Goal: Task Accomplishment & Management: Manage account settings

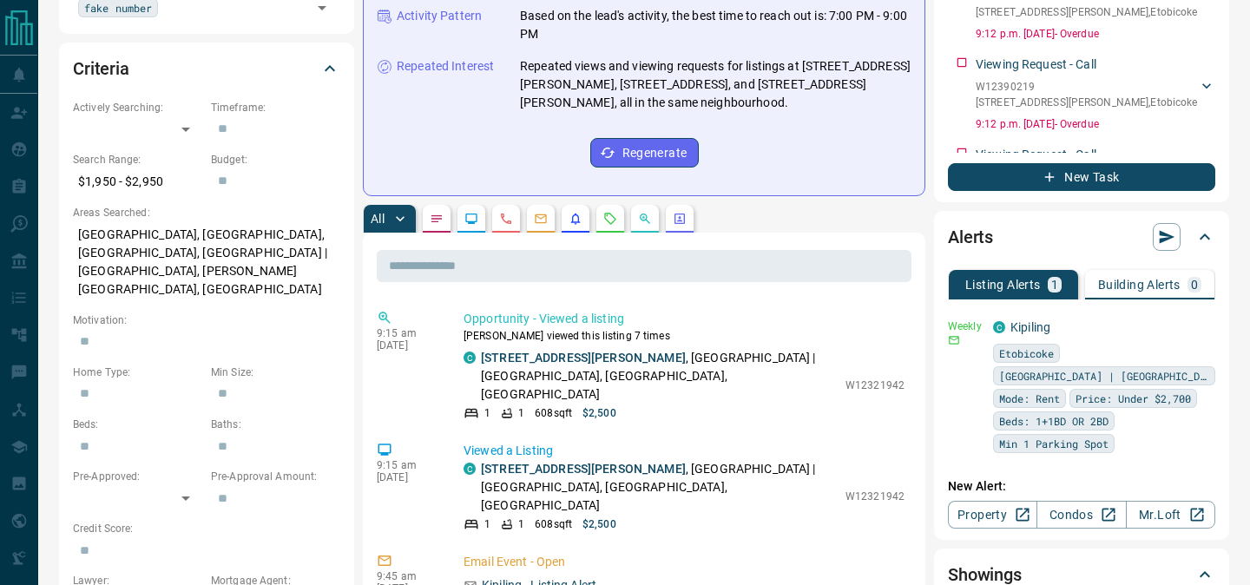
scroll to position [454, 0]
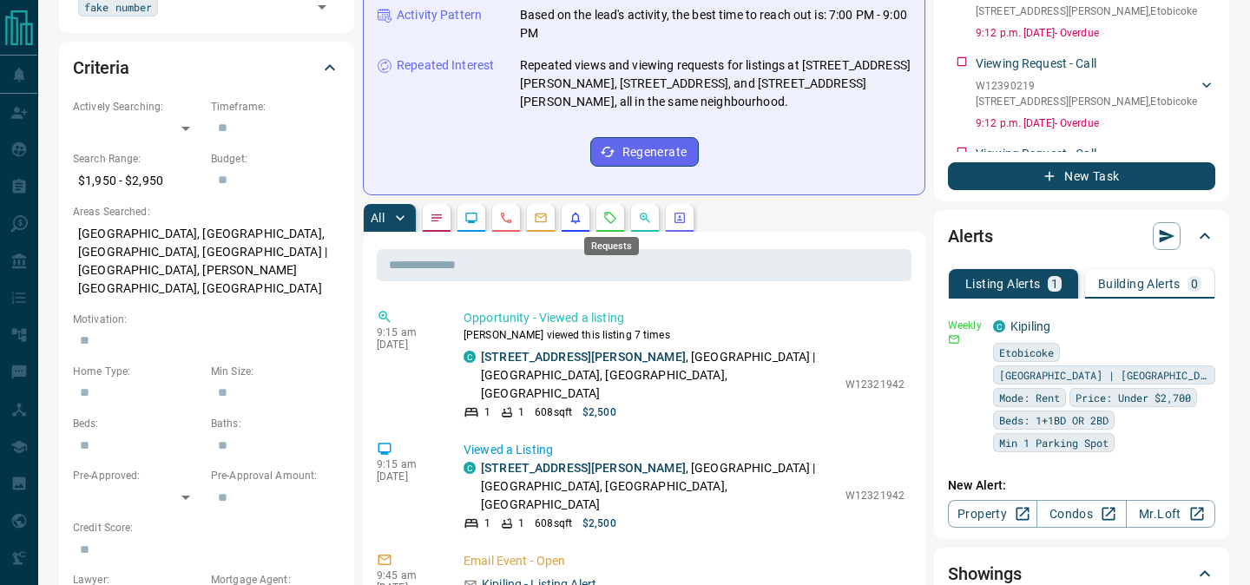
click at [610, 217] on icon "Requests" at bounding box center [610, 218] width 14 height 14
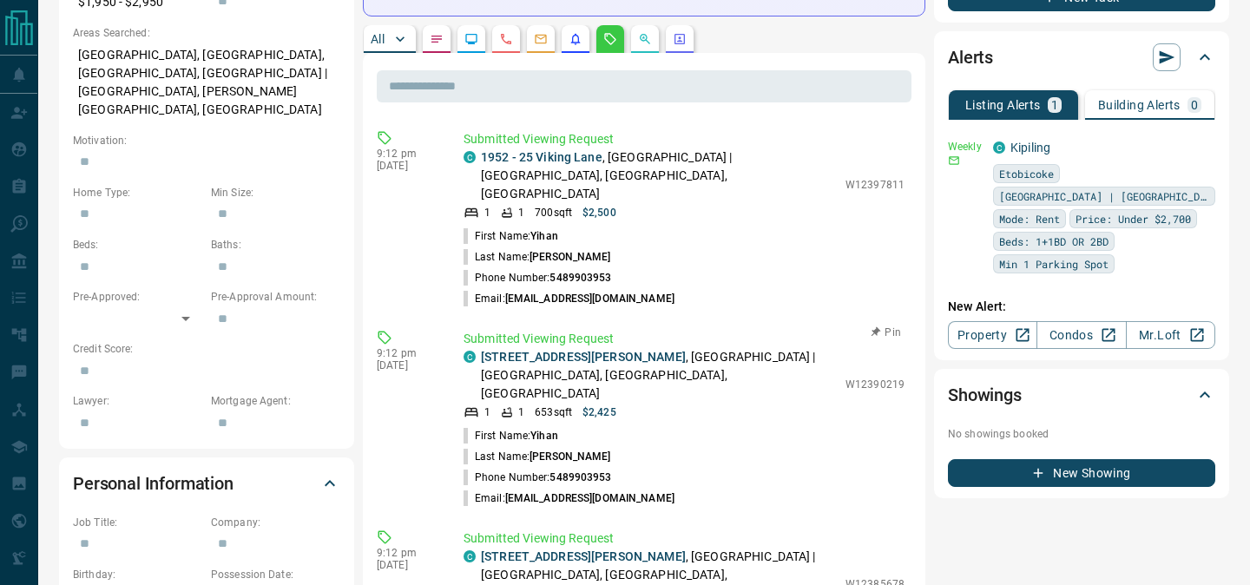
scroll to position [635, 0]
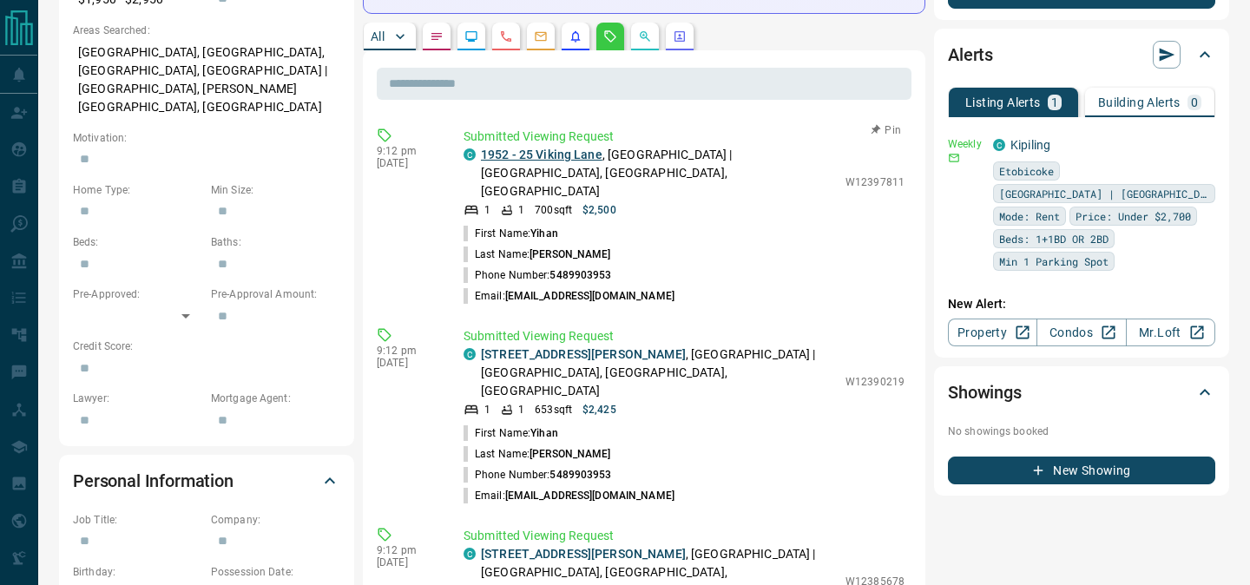
click at [539, 150] on link "1952 - 25 Viking Lane" at bounding box center [542, 155] width 122 height 14
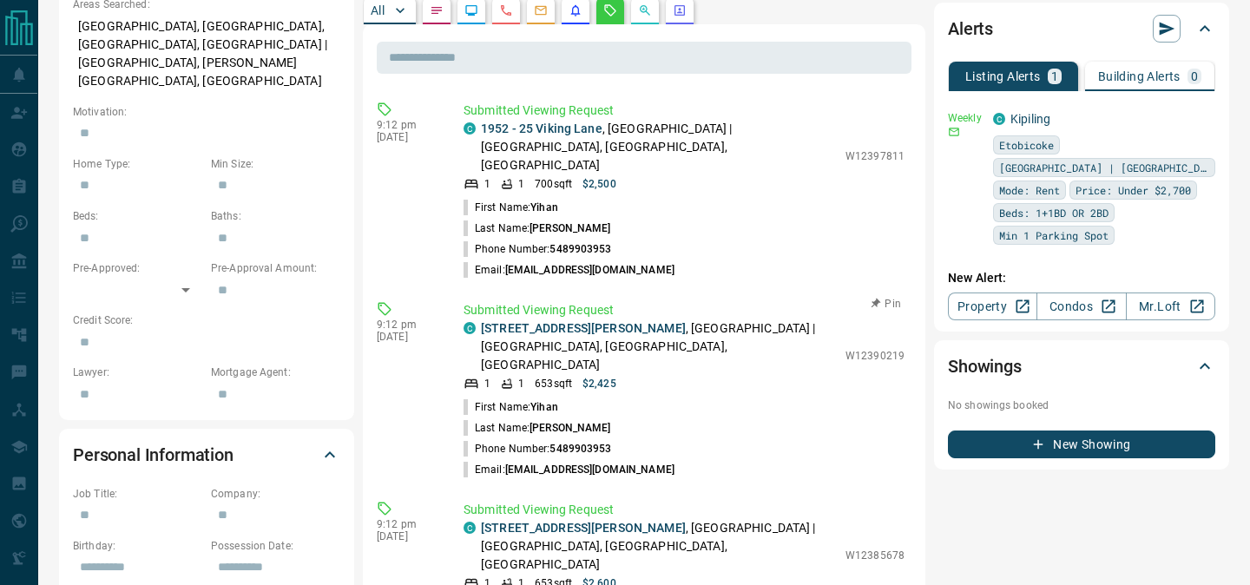
scroll to position [667, 0]
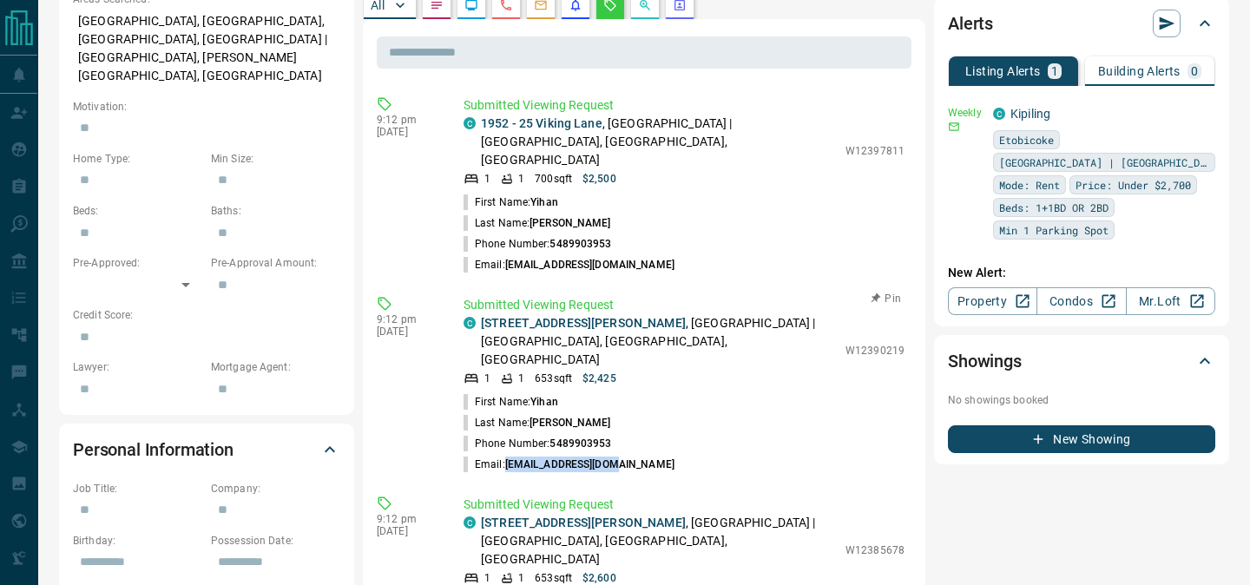
drag, startPoint x: 506, startPoint y: 433, endPoint x: 666, endPoint y: 434, distance: 159.7
click at [666, 454] on li "Email: [EMAIL_ADDRESS][DOMAIN_NAME]" at bounding box center [684, 464] width 441 height 21
copy span "[EMAIL_ADDRESS][DOMAIN_NAME]"
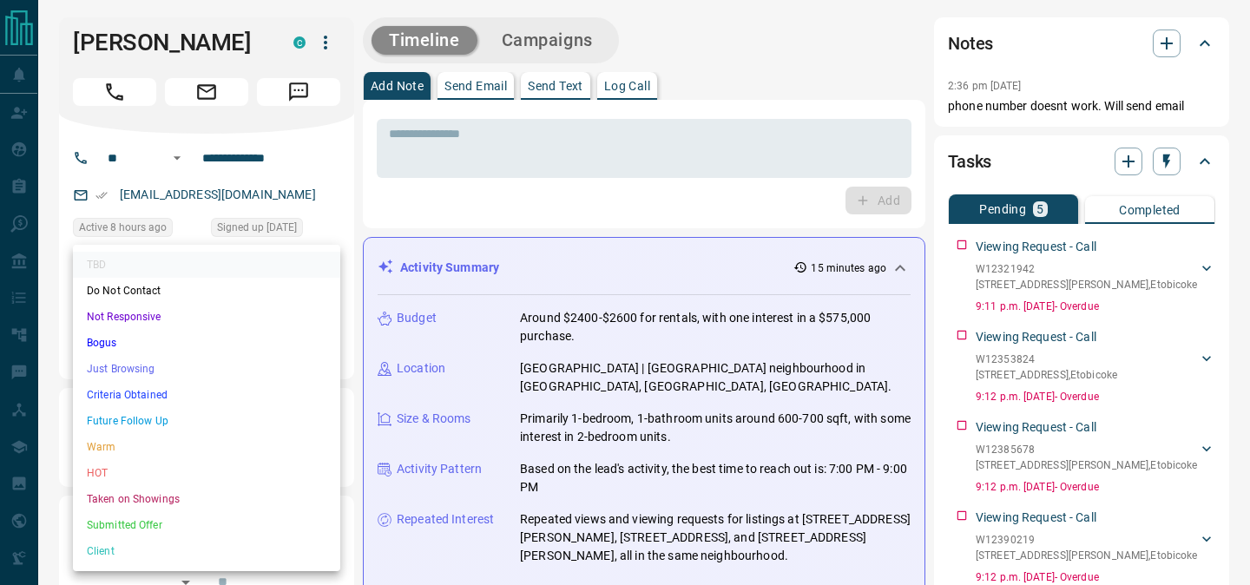
click at [201, 443] on li "Warm" at bounding box center [206, 447] width 267 height 26
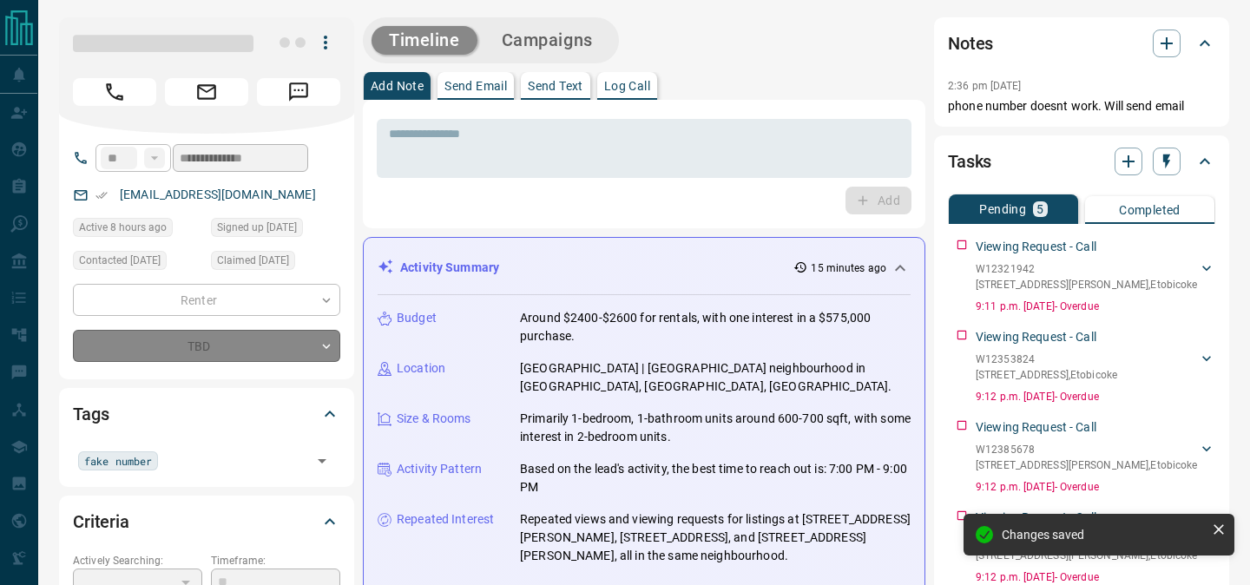
type input "*"
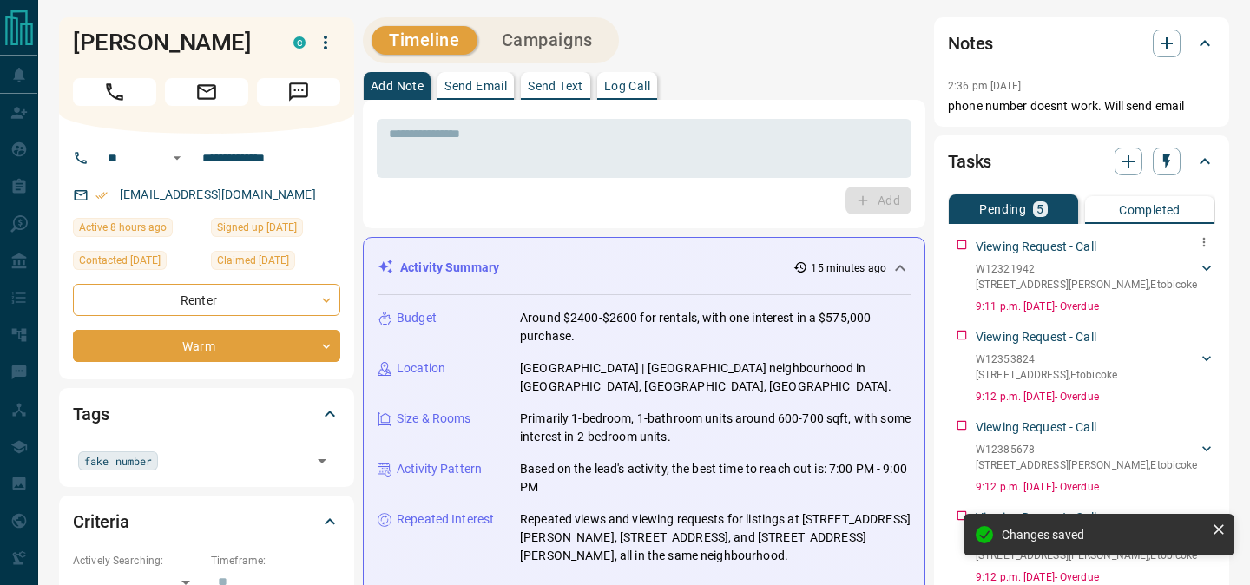
click at [956, 240] on div "Viewing Request - Call W12321942 1504 - [STREET_ADDRESS][GEOGRAPHIC_DATA][PERSO…" at bounding box center [1081, 272] width 267 height 83
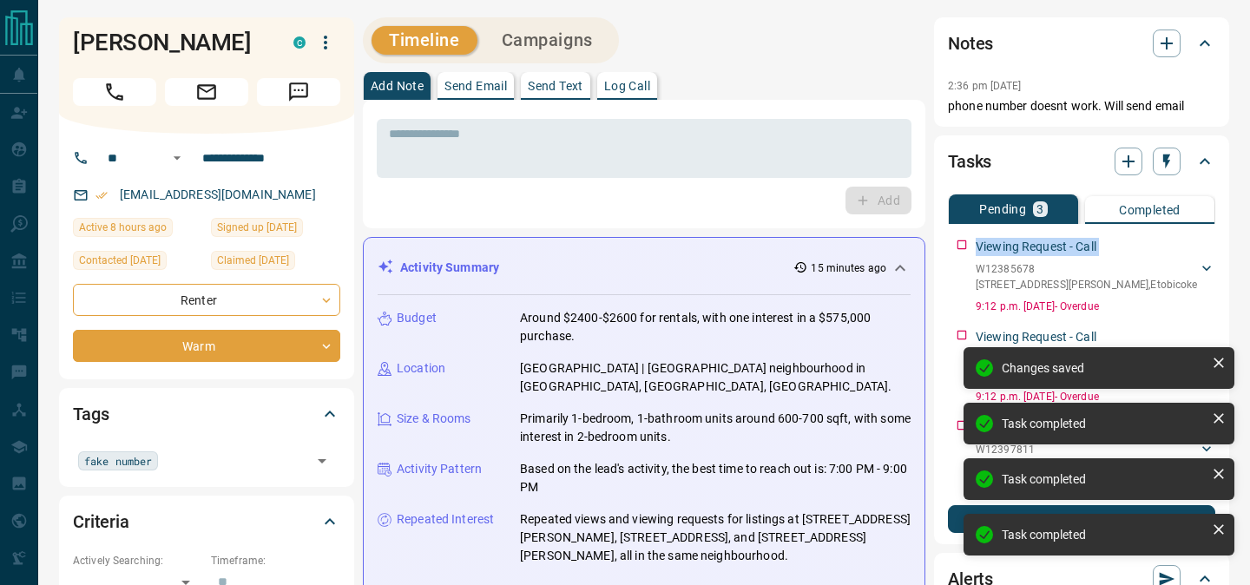
click at [956, 240] on div "Viewing Request - Call W12385678 [STREET_ADDRESS][PERSON_NAME] [PERSON_NAME] 54…" at bounding box center [1081, 272] width 267 height 83
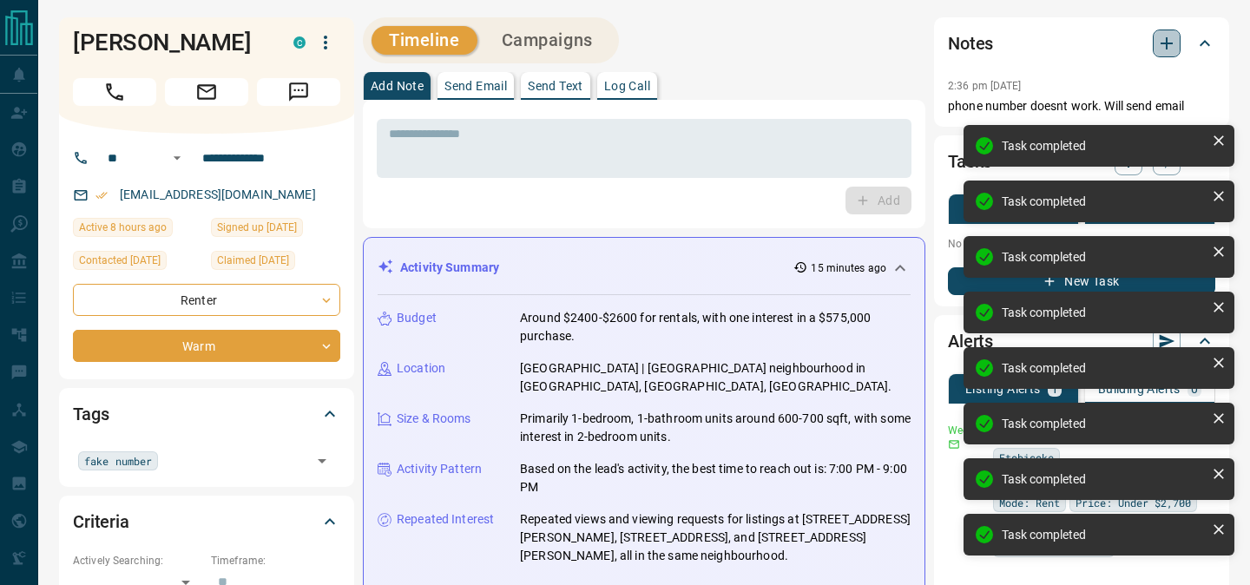
click at [1172, 39] on icon "button" at bounding box center [1166, 43] width 21 height 21
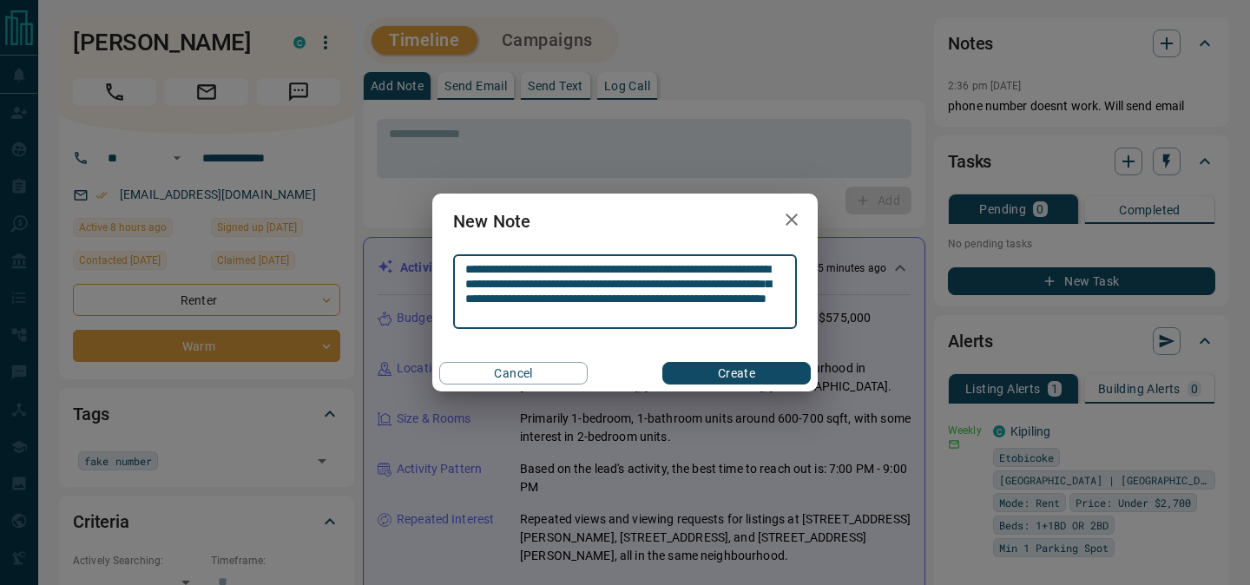
type textarea "**********"
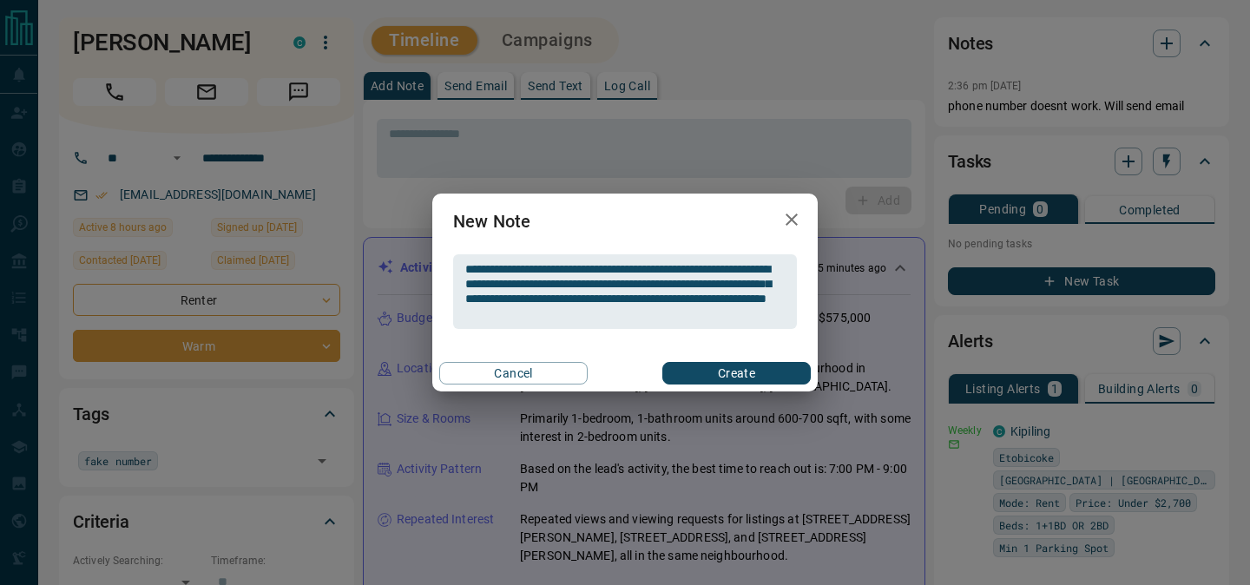
click at [729, 352] on div "**********" at bounding box center [624, 293] width 385 height 198
click at [732, 376] on button "Create" at bounding box center [736, 373] width 148 height 23
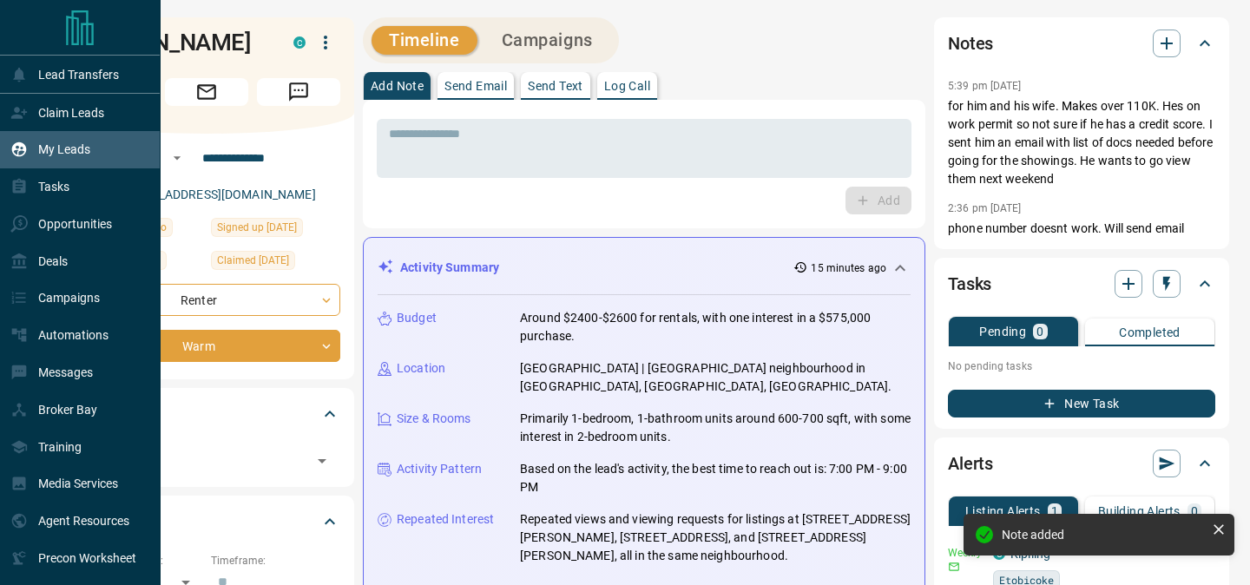
click at [121, 155] on div "My Leads" at bounding box center [80, 149] width 161 height 37
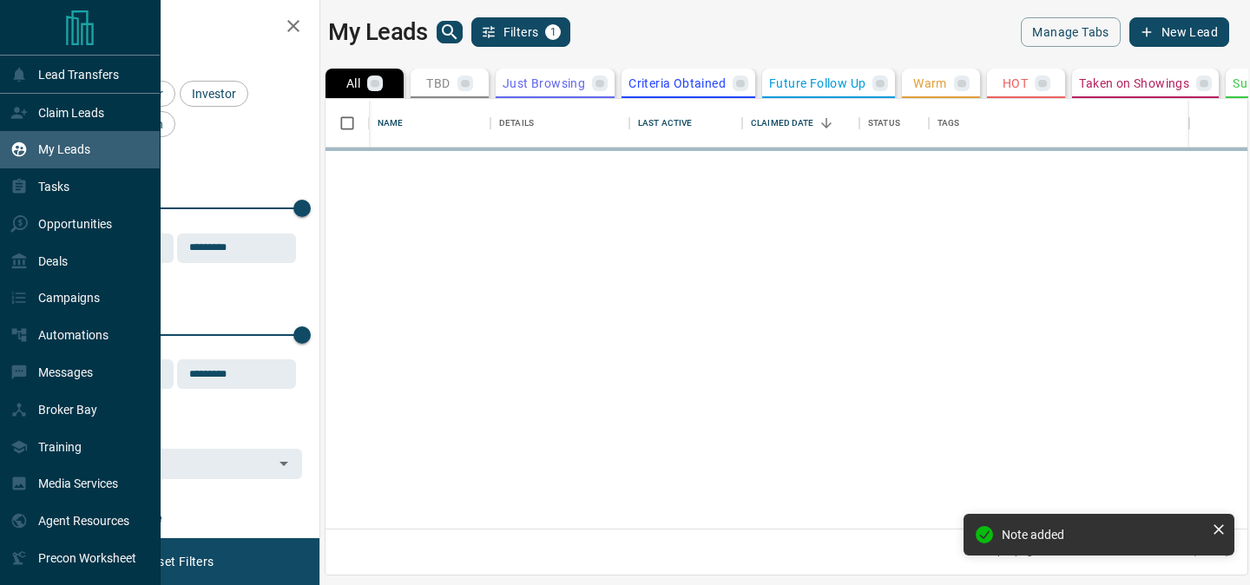
scroll to position [430, 922]
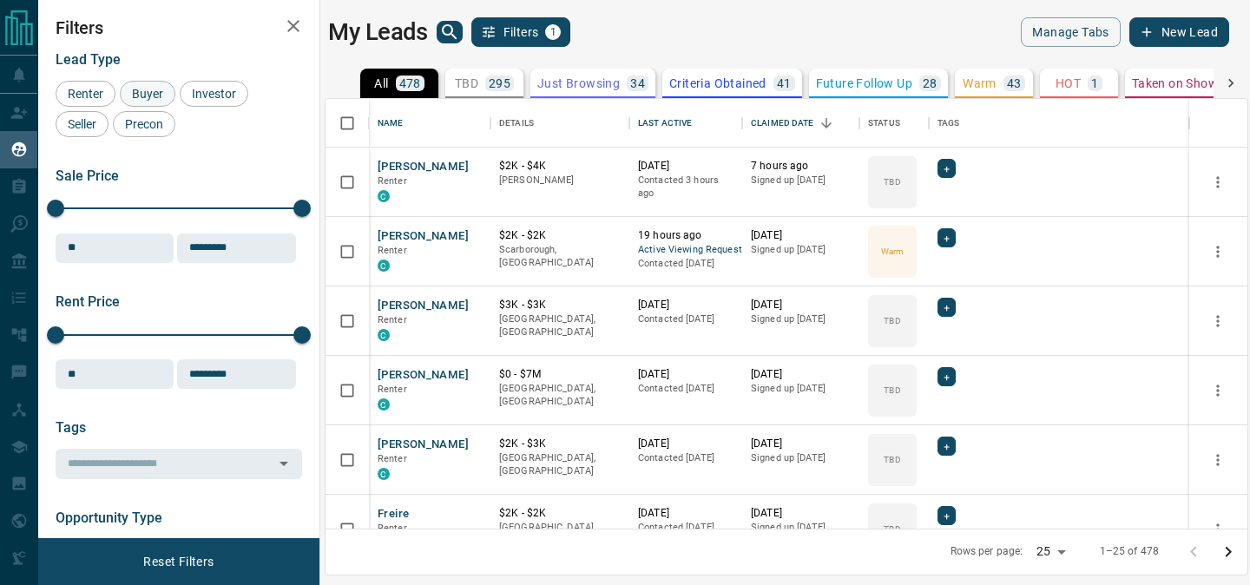
click at [130, 88] on span "Buyer" at bounding box center [147, 94] width 43 height 14
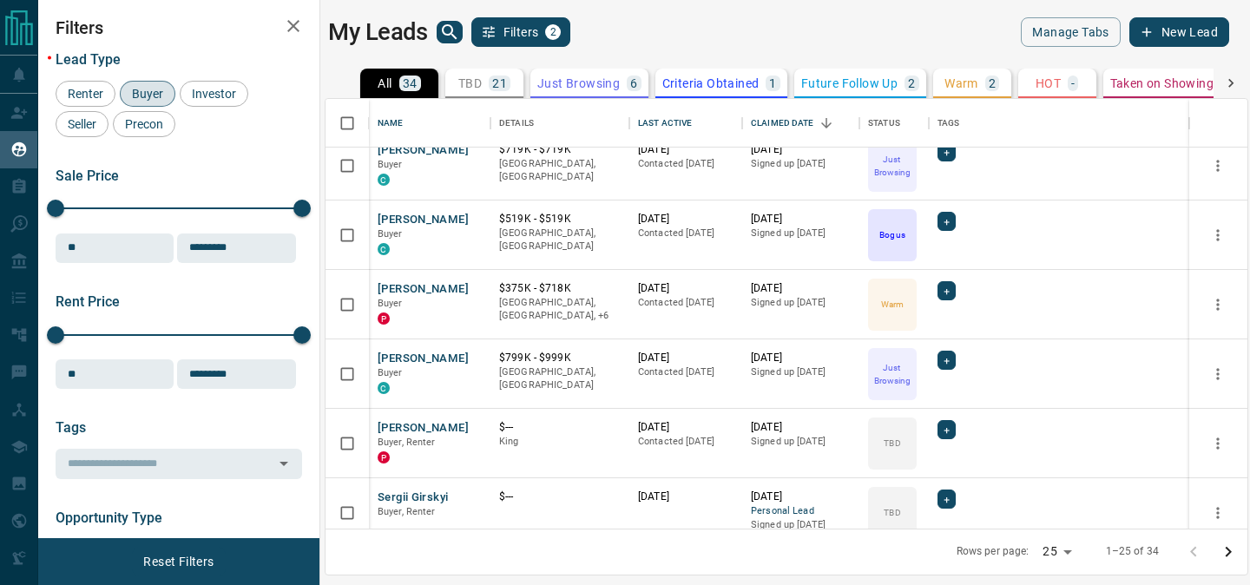
scroll to position [368, 0]
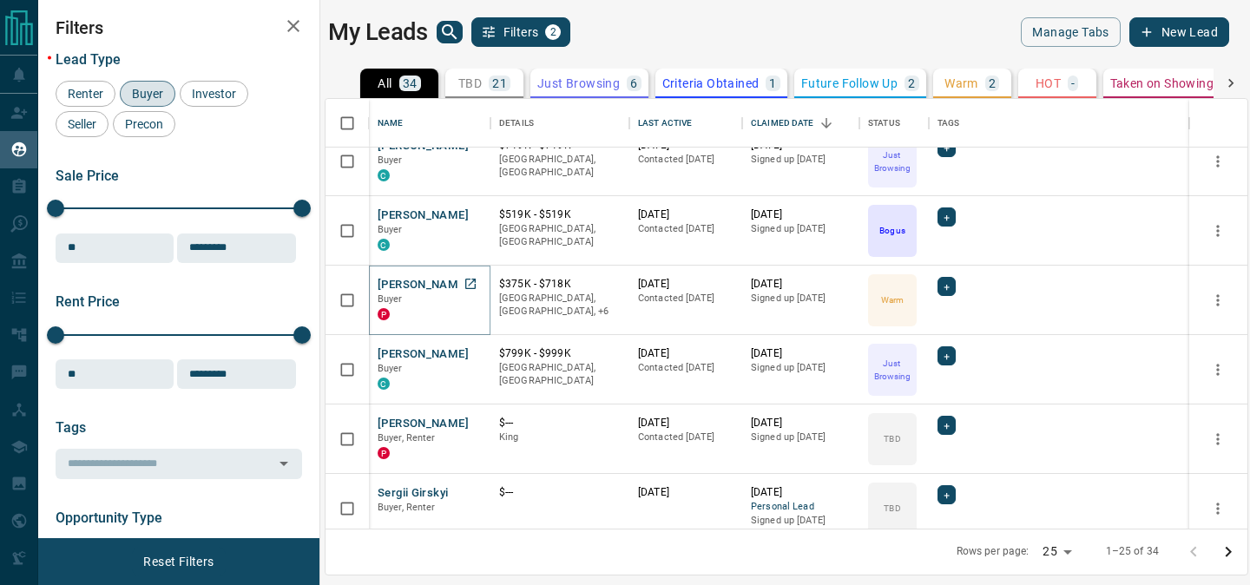
click at [416, 286] on button "[PERSON_NAME]" at bounding box center [423, 285] width 91 height 16
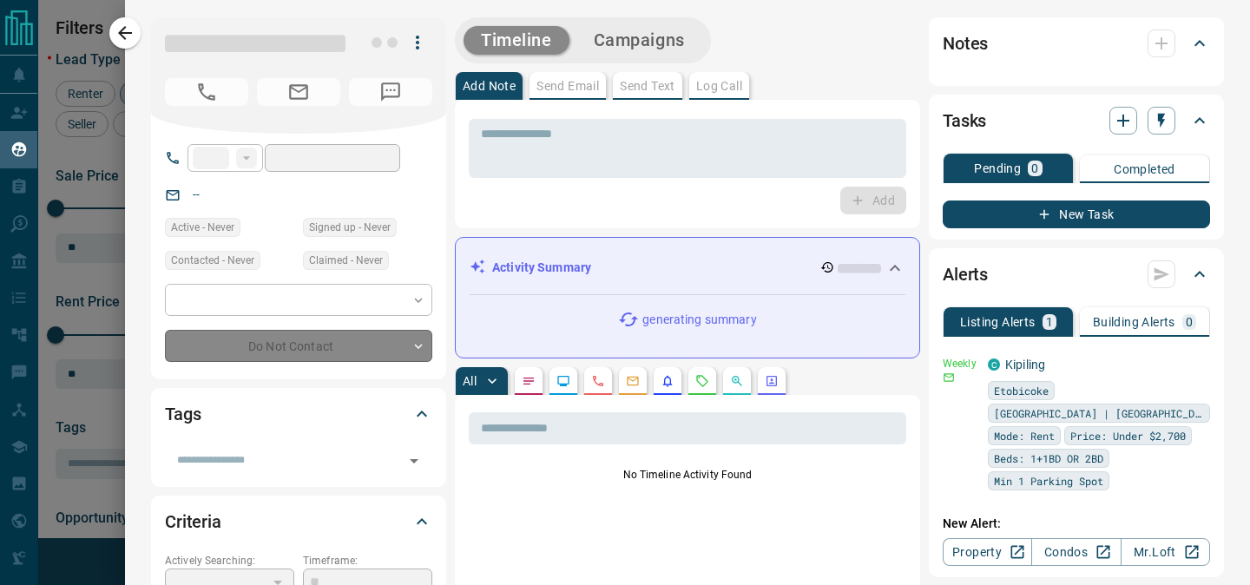
type input "**"
type input "**********"
type input "*"
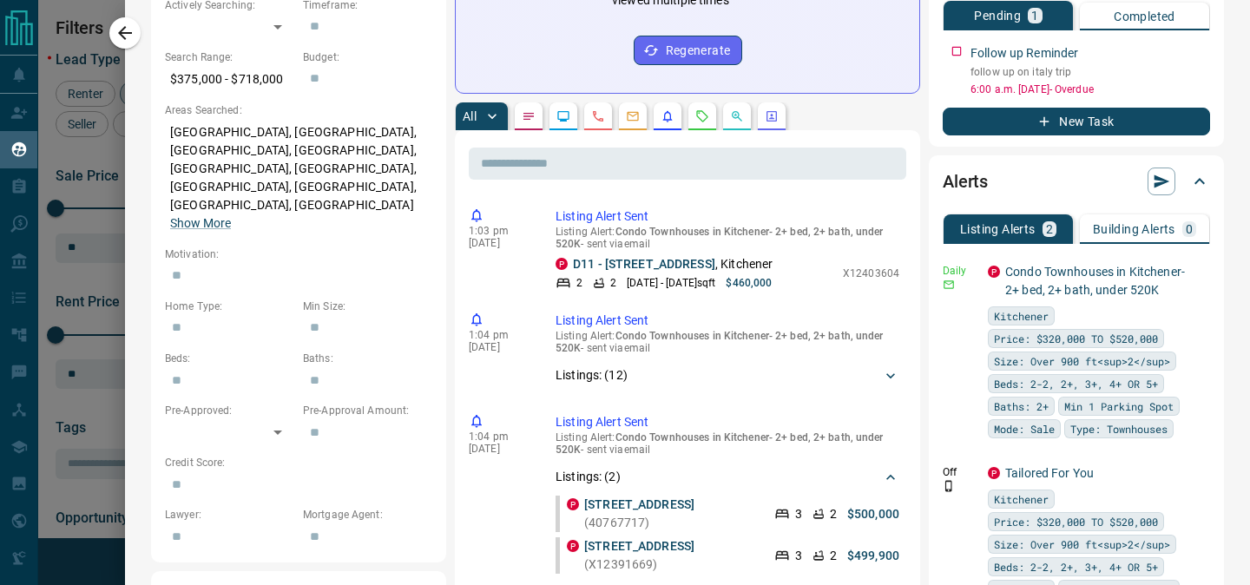
scroll to position [550, 0]
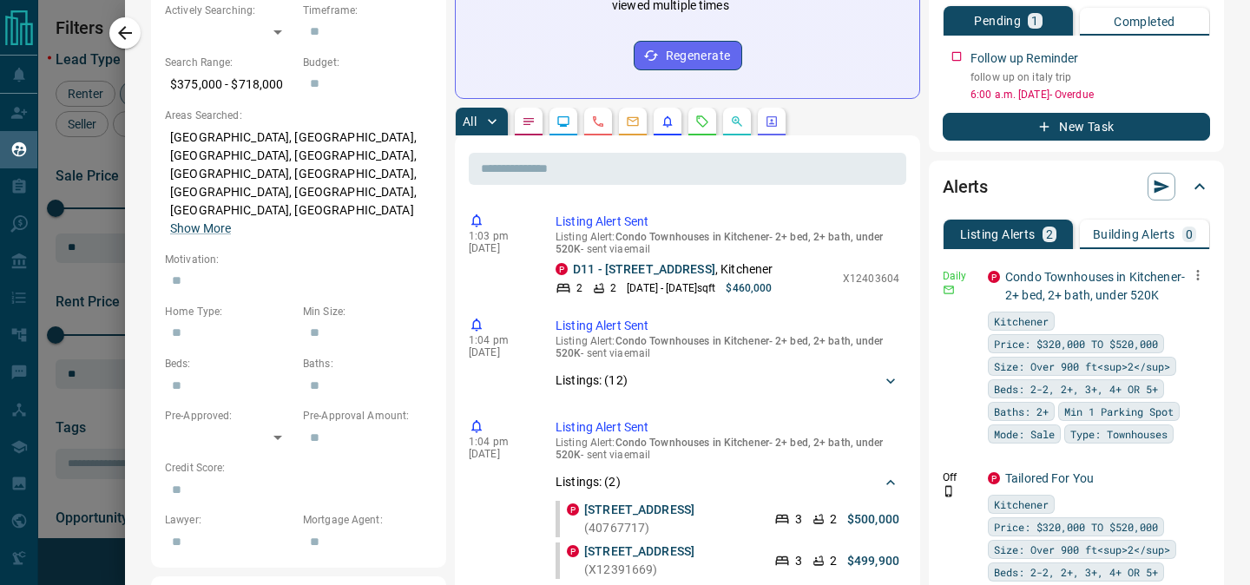
click at [1199, 267] on icon "button" at bounding box center [1198, 275] width 16 height 16
click at [1179, 285] on link "Edit" at bounding box center [1166, 281] width 38 height 16
click at [764, 403] on div at bounding box center [625, 292] width 1250 height 585
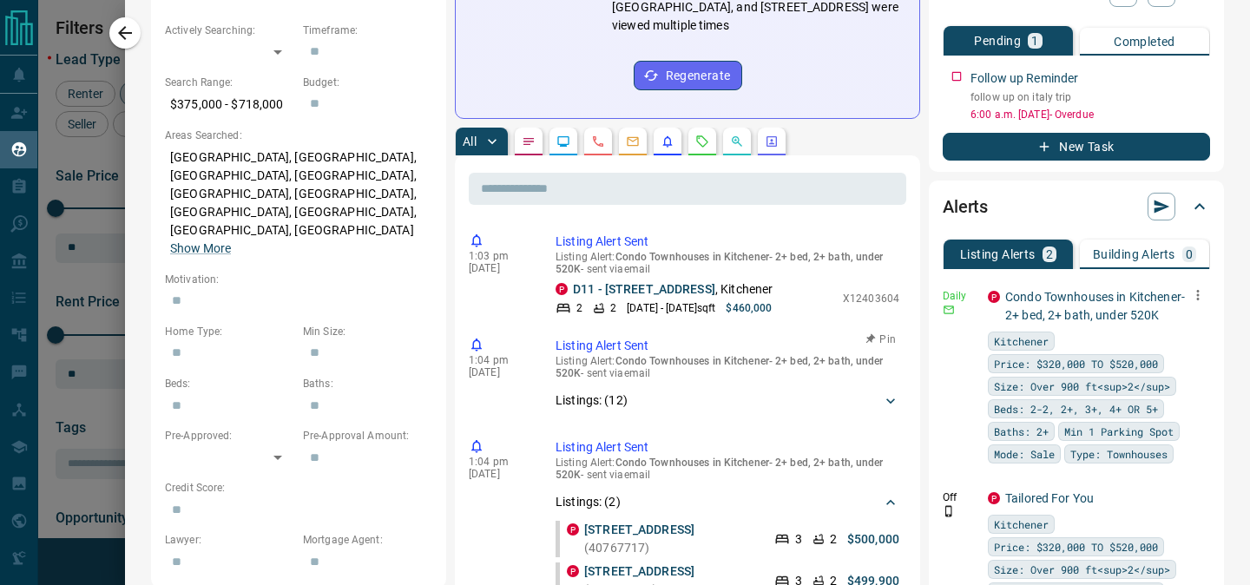
scroll to position [542, 0]
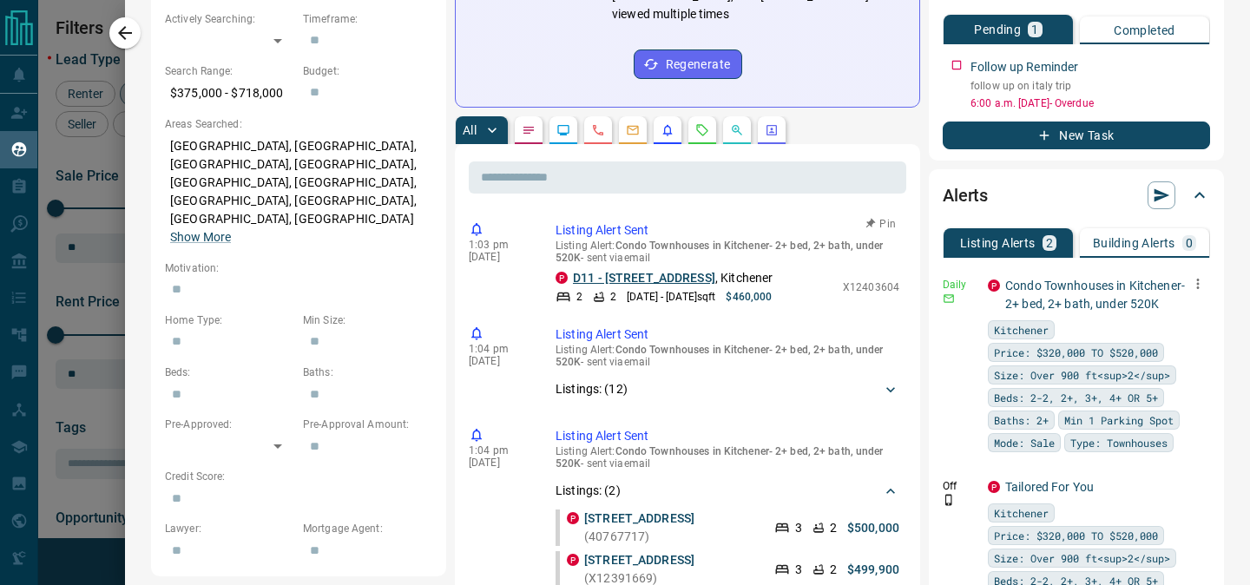
click at [673, 271] on link "D11 - [STREET_ADDRESS]" at bounding box center [644, 278] width 142 height 14
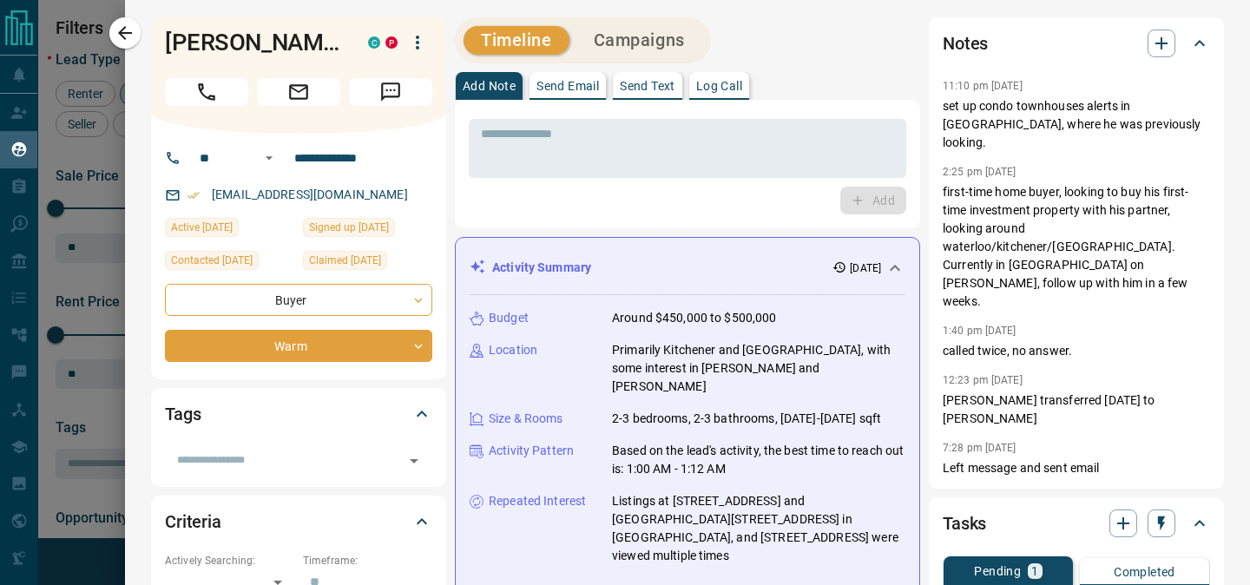
click at [589, 88] on p "Send Email" at bounding box center [567, 86] width 63 height 12
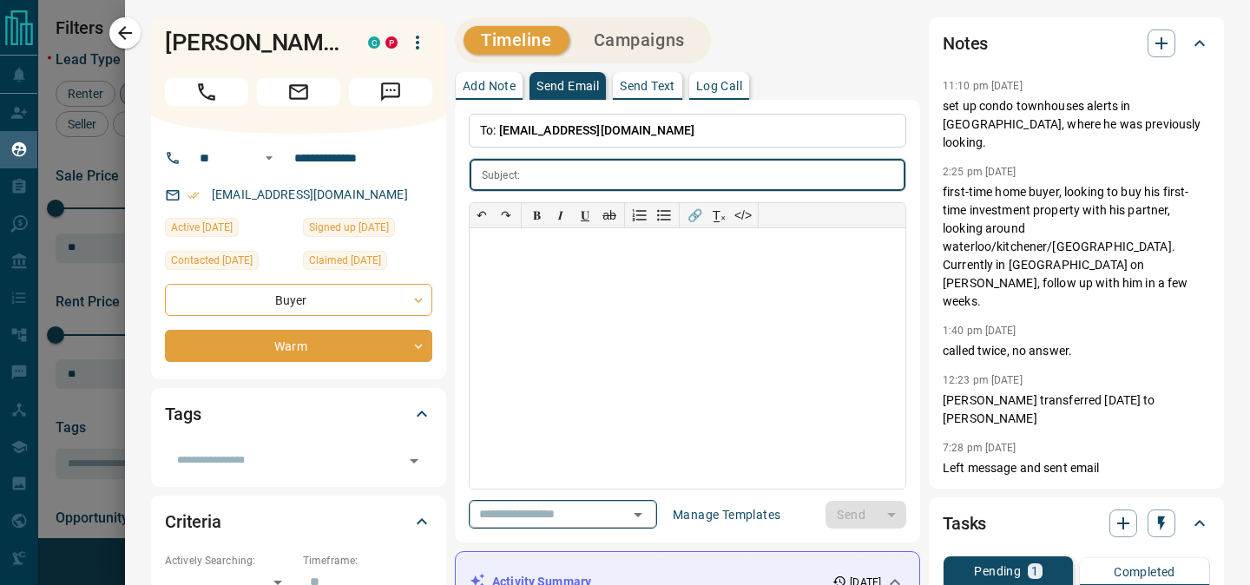
click at [639, 503] on button "Open" at bounding box center [638, 515] width 24 height 24
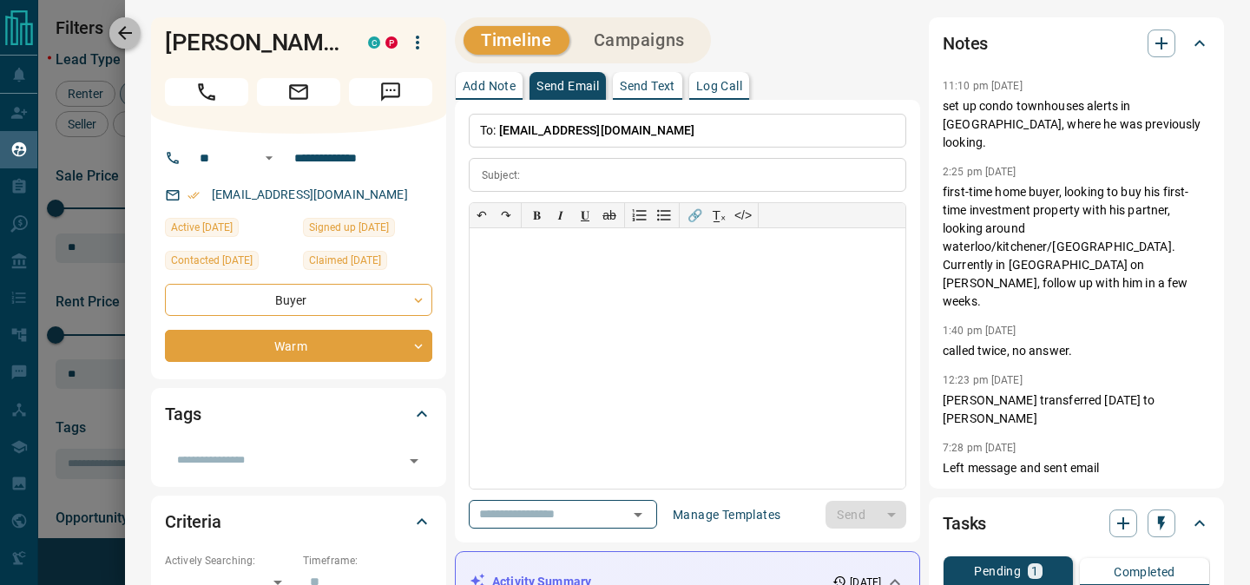
click at [119, 45] on button "button" at bounding box center [124, 32] width 31 height 31
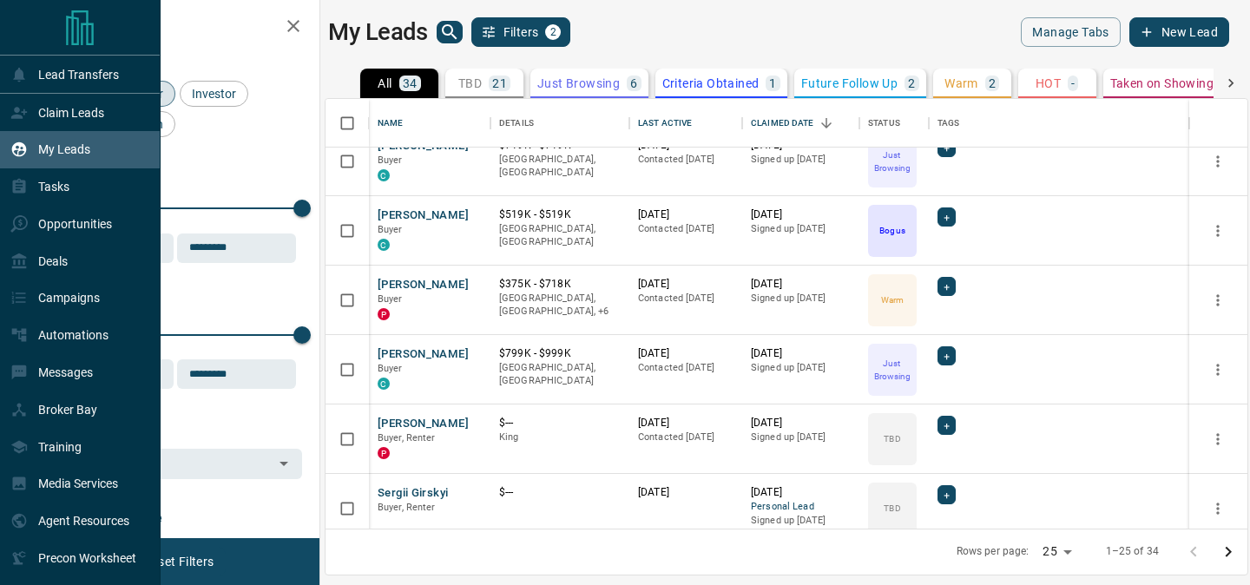
click at [89, 141] on div "My Leads" at bounding box center [50, 149] width 80 height 29
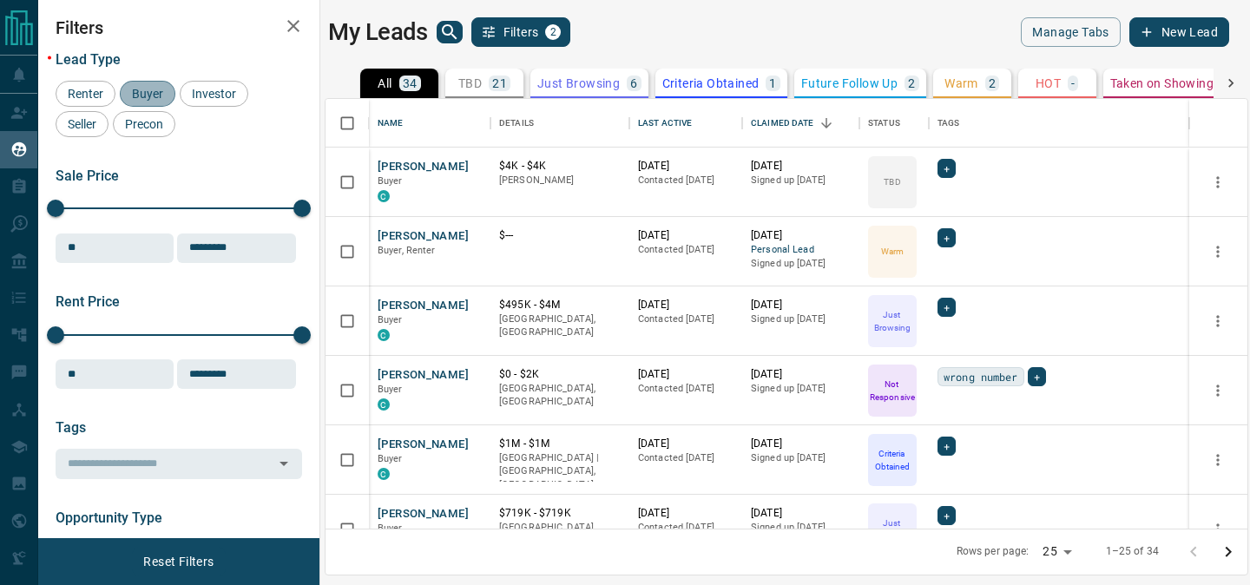
click at [148, 103] on div "Buyer" at bounding box center [148, 94] width 56 height 26
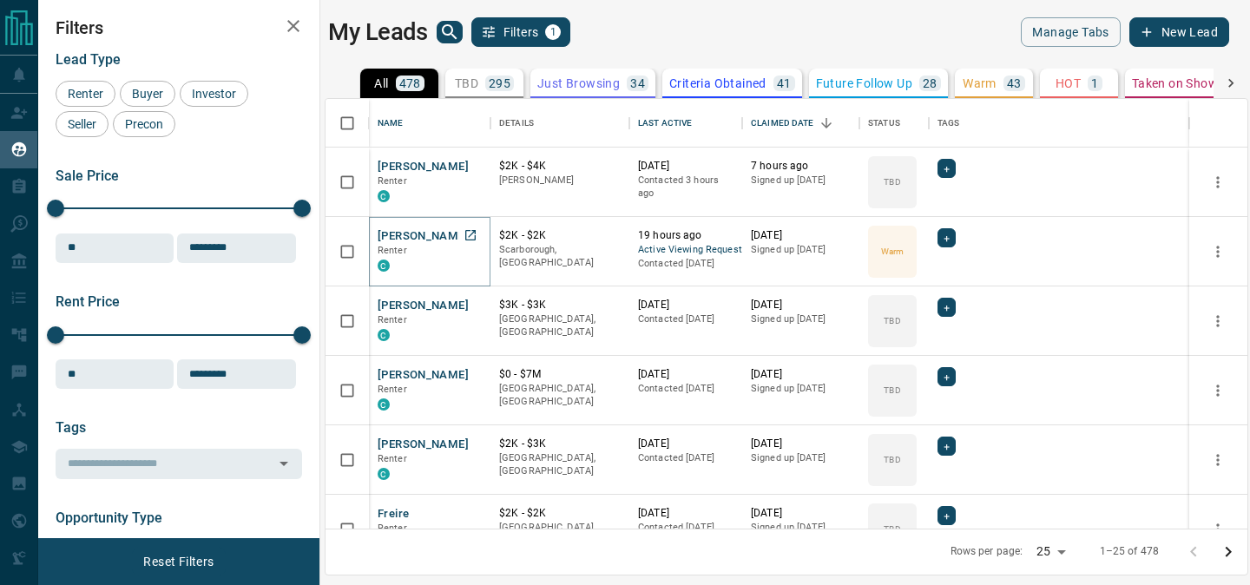
click at [411, 234] on button "[PERSON_NAME]" at bounding box center [423, 236] width 91 height 16
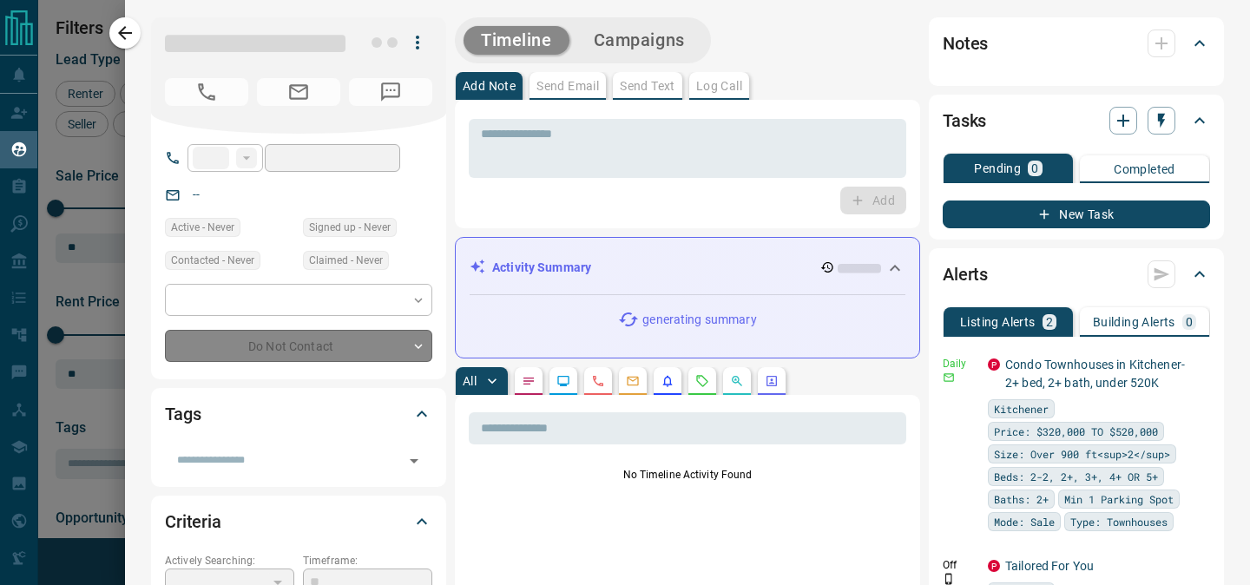
type input "**"
type input "**********"
type input "*"
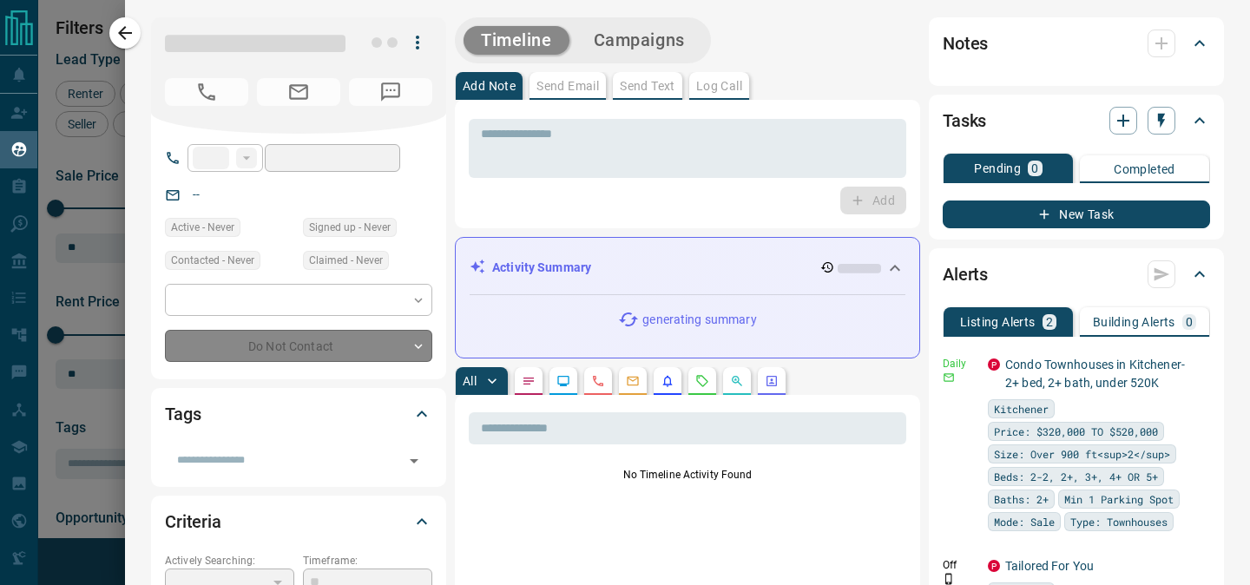
type input "**********"
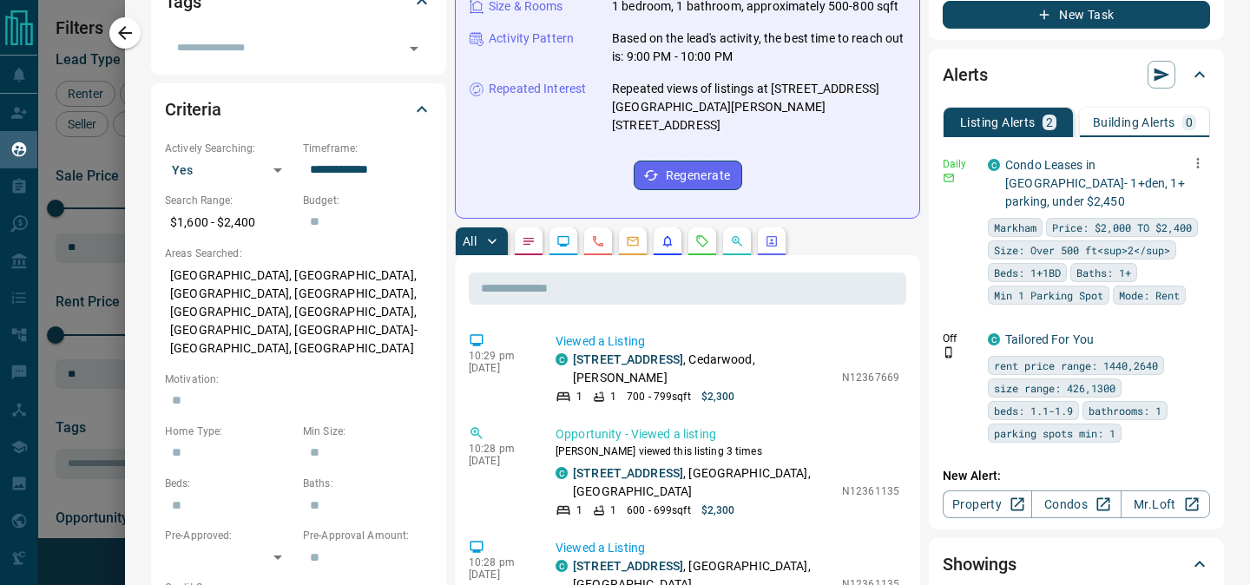
scroll to position [443, 0]
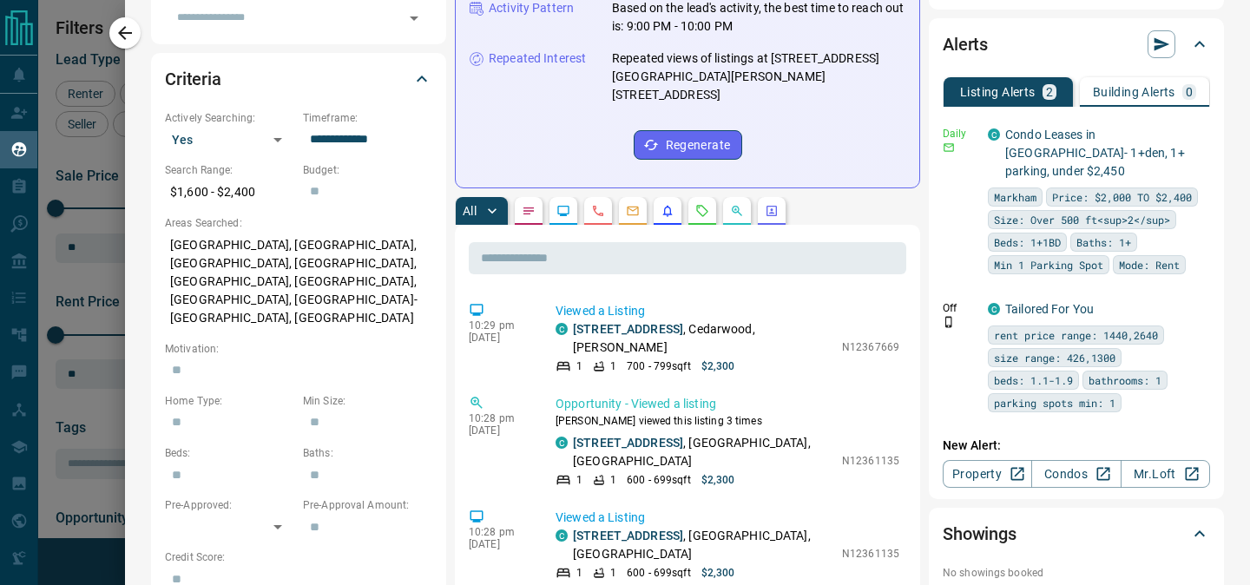
click at [709, 204] on icon "Requests" at bounding box center [702, 211] width 14 height 14
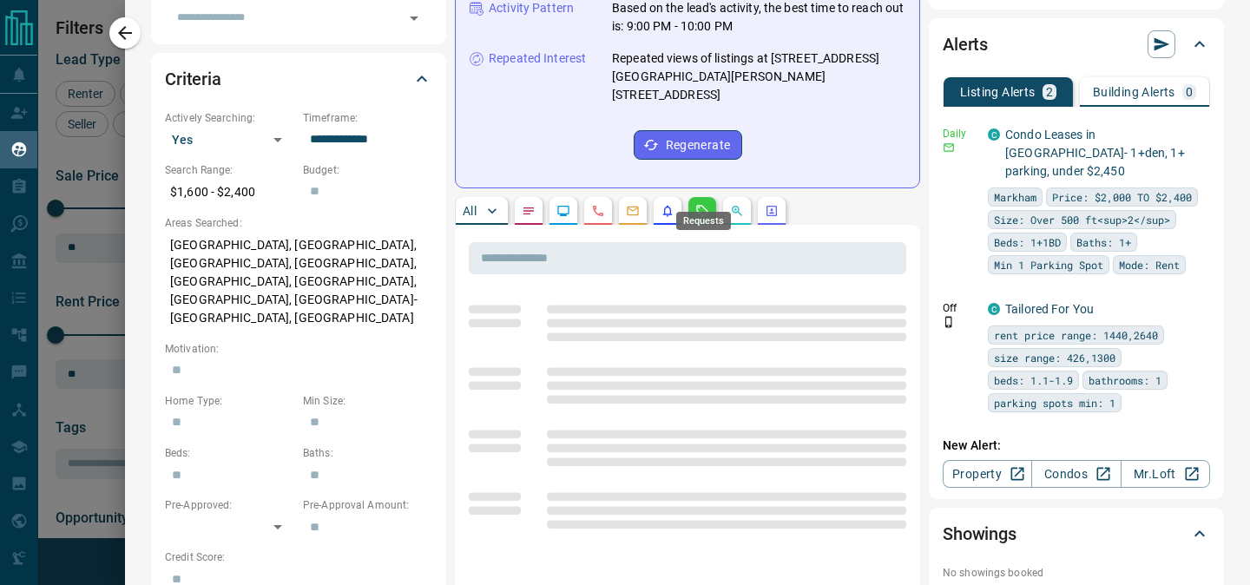
click at [709, 204] on icon "Requests" at bounding box center [702, 211] width 14 height 14
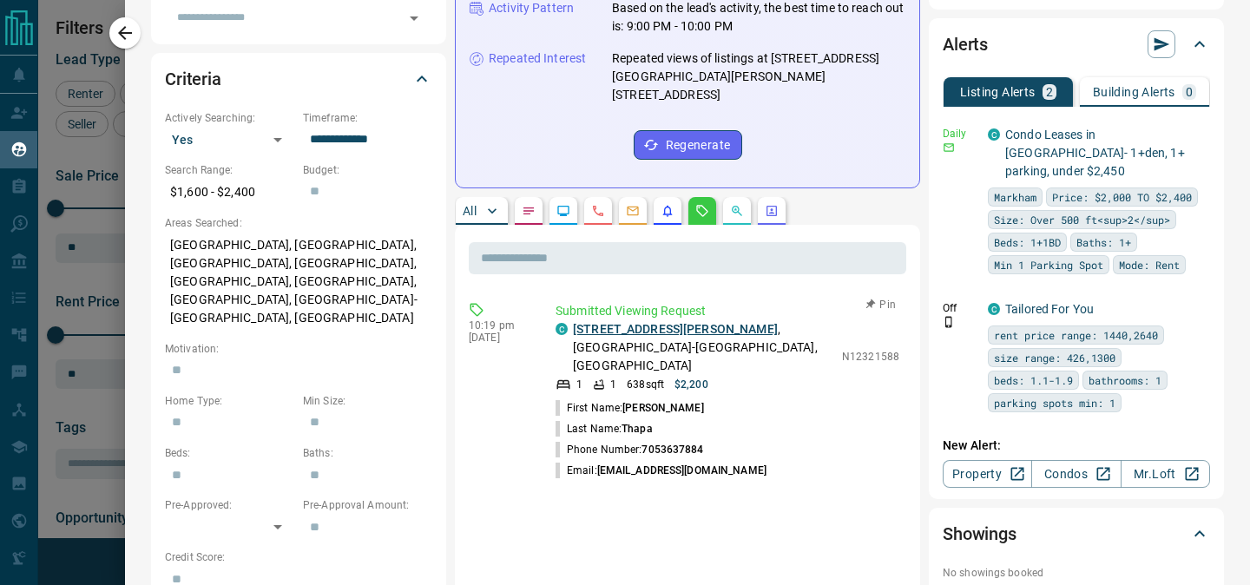
click at [677, 322] on link "[STREET_ADDRESS][PERSON_NAME]" at bounding box center [675, 329] width 205 height 14
